Goal: Task Accomplishment & Management: Use online tool/utility

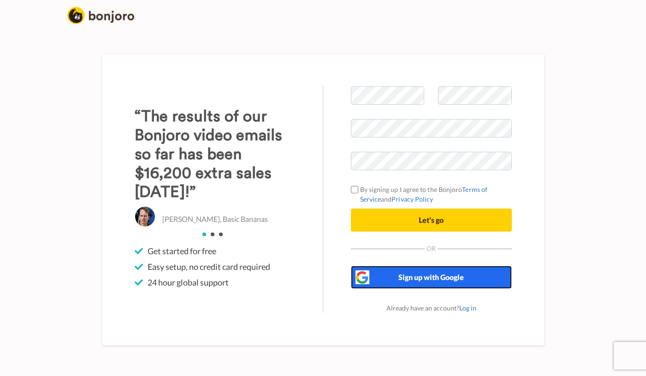
click at [480, 280] on button "Sign up with Google" at bounding box center [431, 277] width 161 height 23
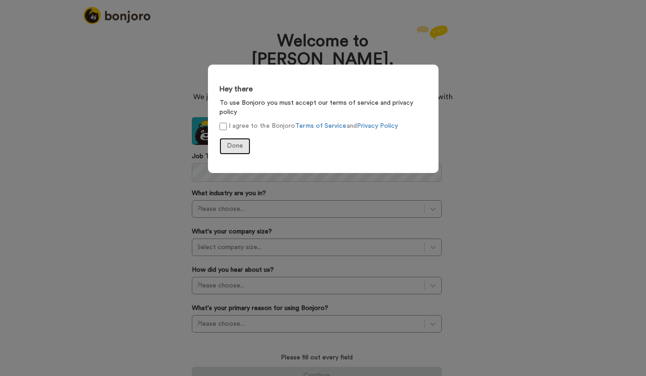
click at [240, 143] on span "Done" at bounding box center [235, 146] width 16 height 6
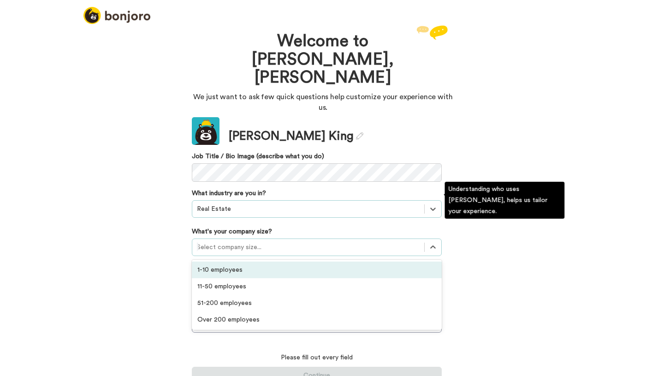
click at [236, 242] on div at bounding box center [308, 247] width 223 height 11
click at [228, 262] on div "1-10 employees" at bounding box center [317, 270] width 250 height 17
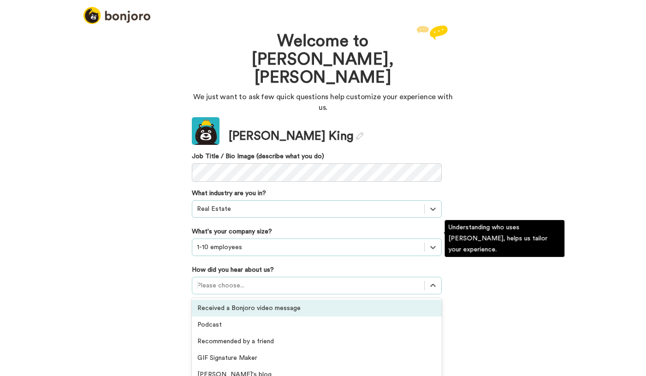
click at [227, 280] on div at bounding box center [308, 285] width 223 height 11
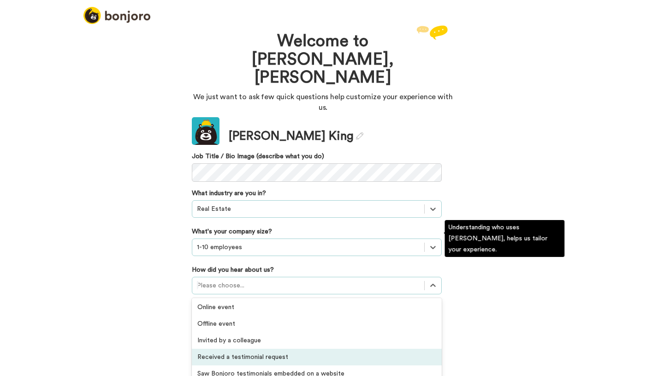
scroll to position [238, 0]
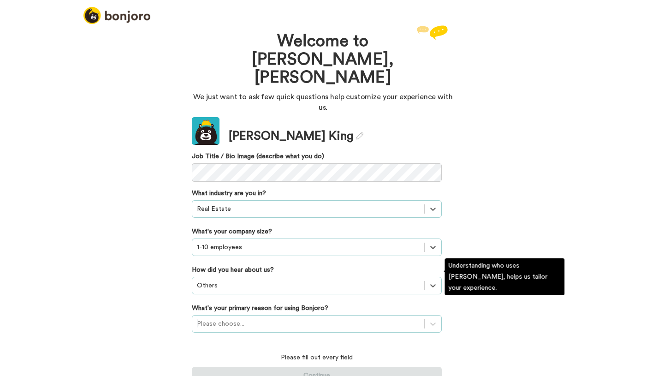
click at [229, 315] on div "Please choose..." at bounding box center [317, 324] width 250 height 18
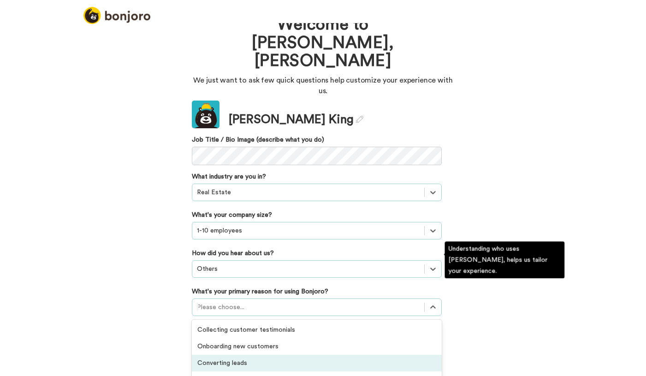
click at [237, 355] on div "Converting leads" at bounding box center [317, 363] width 250 height 17
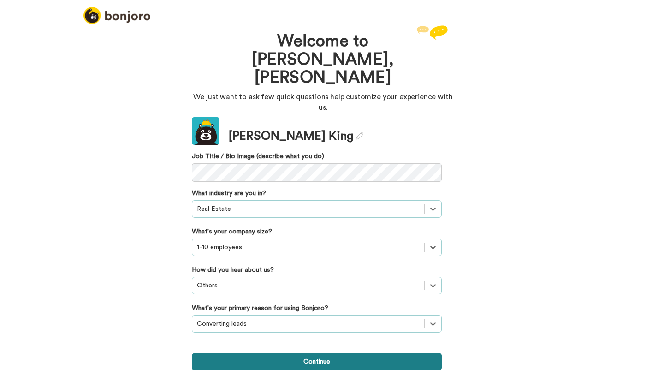
click at [315, 353] on button "Continue" at bounding box center [317, 362] width 250 height 18
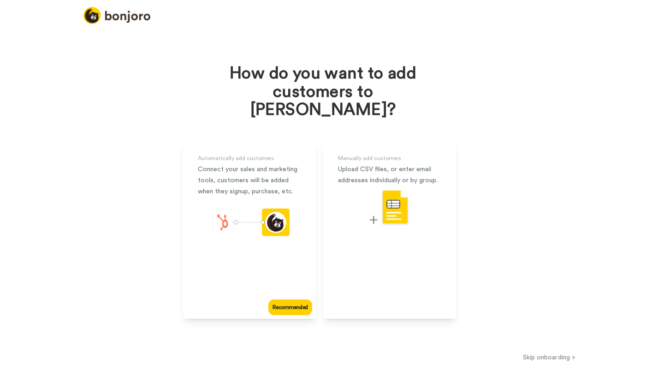
click at [567, 352] on button "Skip onboarding >" at bounding box center [550, 357] width 194 height 10
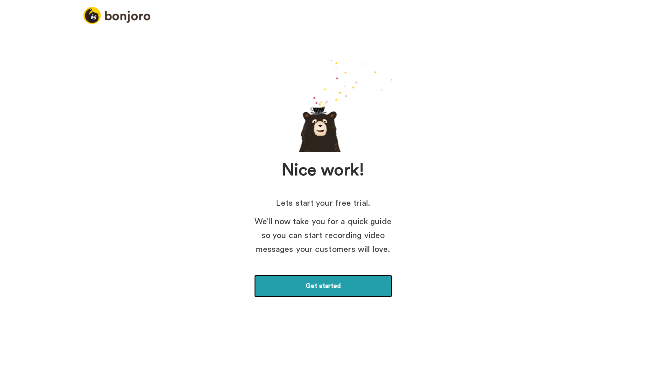
click at [327, 287] on link "Get started" at bounding box center [323, 285] width 138 height 23
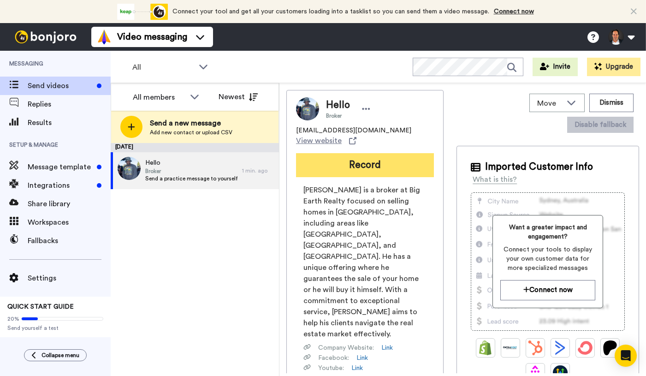
click at [344, 160] on button "Record" at bounding box center [365, 165] width 138 height 24
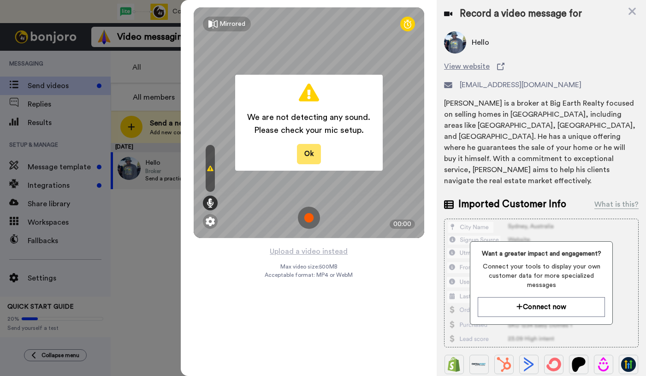
click at [312, 156] on button "Ok" at bounding box center [309, 154] width 24 height 20
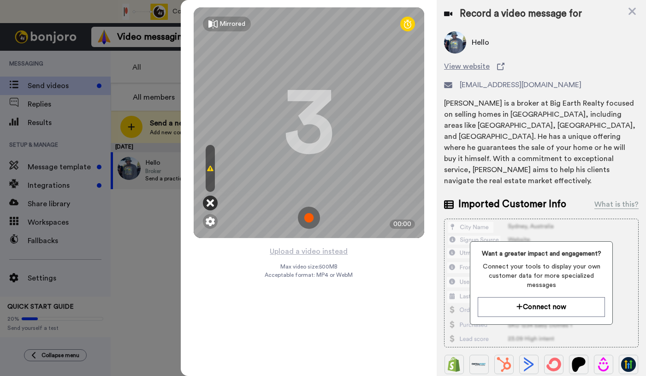
click at [210, 204] on icon at bounding box center [210, 202] width 7 height 9
click at [310, 216] on img at bounding box center [309, 218] width 22 height 22
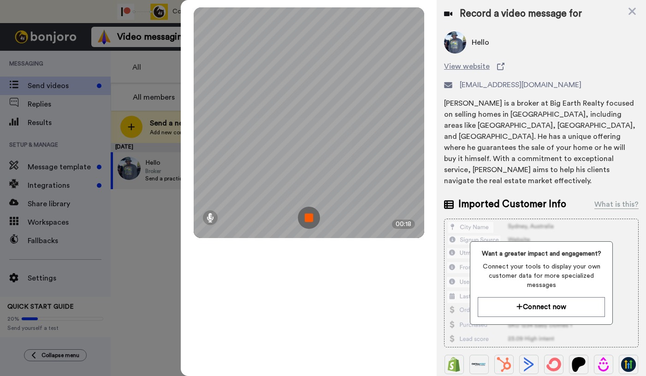
click at [310, 217] on img at bounding box center [309, 218] width 22 height 22
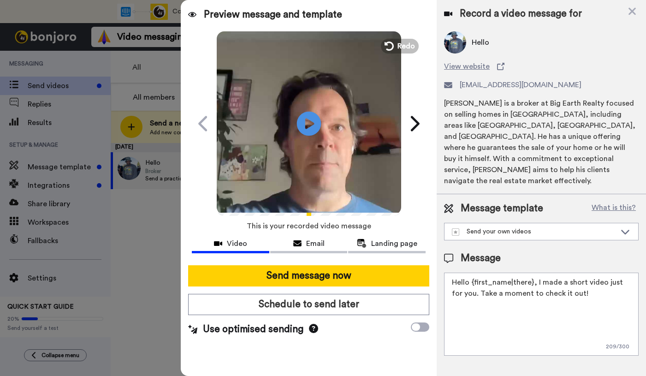
click at [310, 122] on icon "Play/Pause" at bounding box center [309, 123] width 24 height 44
click at [631, 11] on icon at bounding box center [632, 12] width 9 height 12
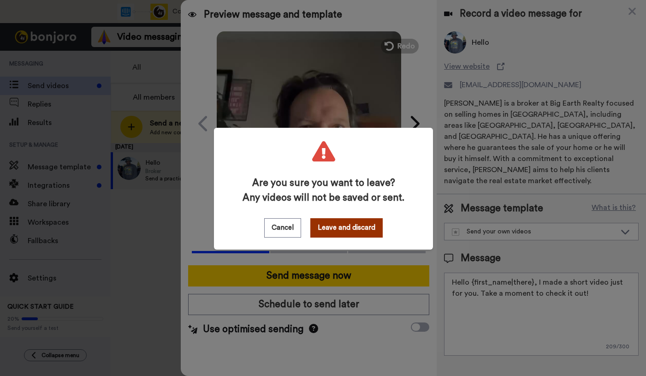
click at [352, 227] on button "Leave and discard" at bounding box center [346, 227] width 72 height 19
